Goal: Task Accomplishment & Management: Use online tool/utility

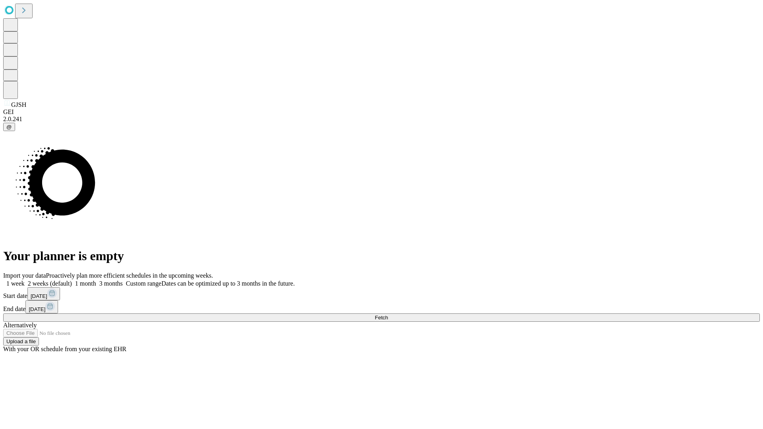
click at [388, 315] on span "Fetch" at bounding box center [381, 318] width 13 height 6
